Goal: Transaction & Acquisition: Download file/media

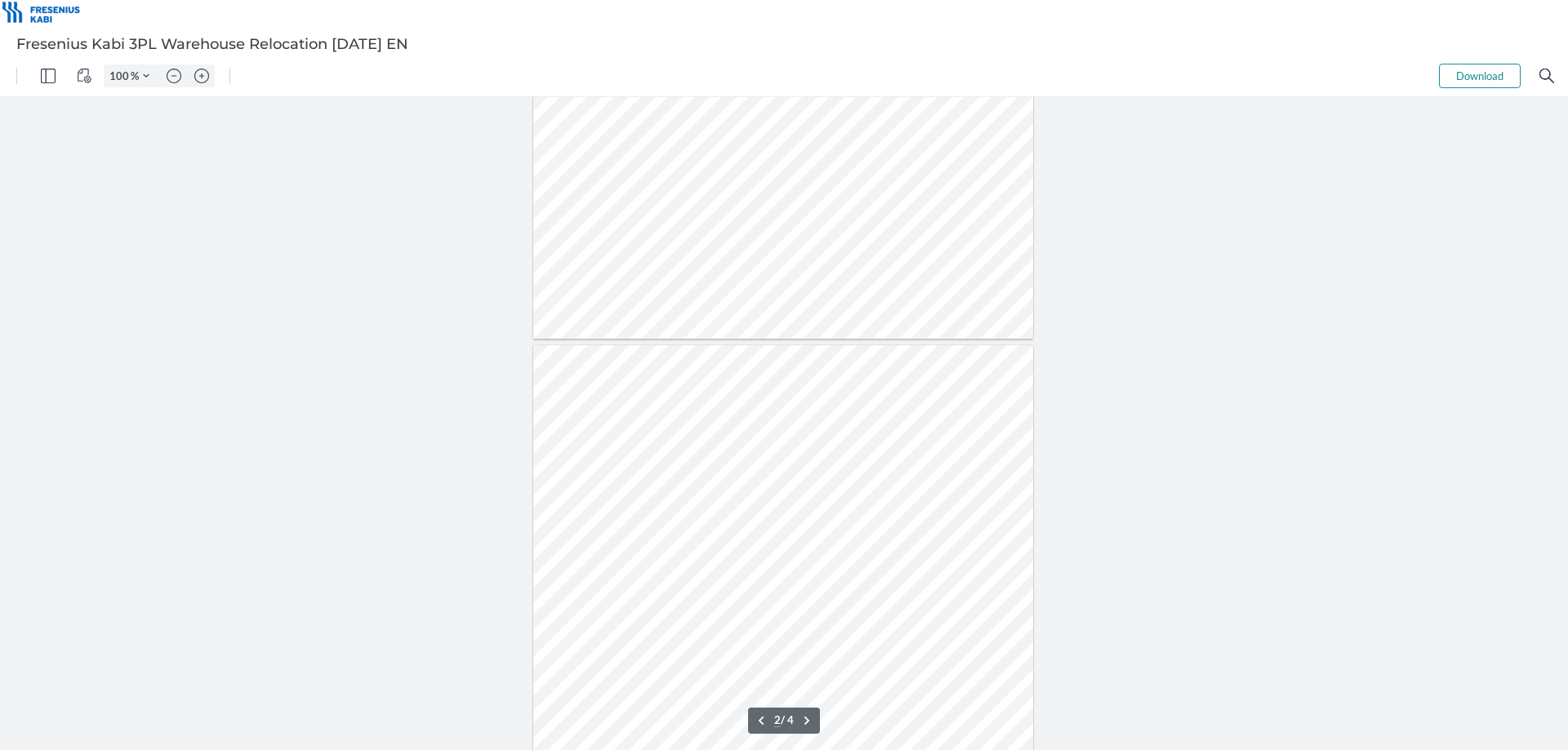
scroll to position [463, 0]
type input "1"
click at [1457, 80] on button "Download" at bounding box center [1480, 75] width 81 height 25
click at [1477, 71] on button "Download" at bounding box center [1480, 75] width 81 height 25
